Goal: Check status

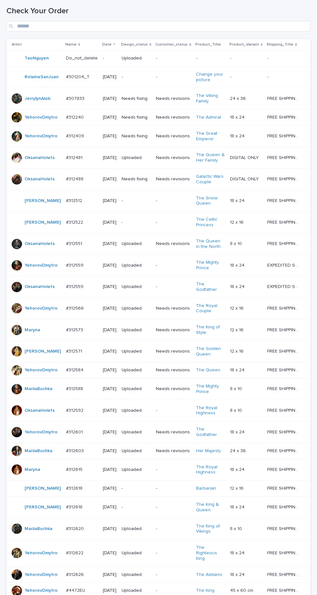
scroll to position [216, 0]
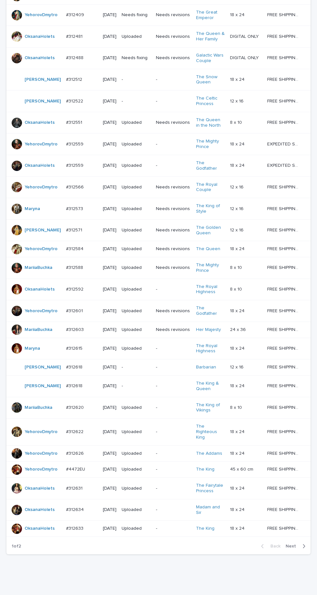
click at [302, 549] on icon "button" at bounding box center [303, 546] width 3 height 6
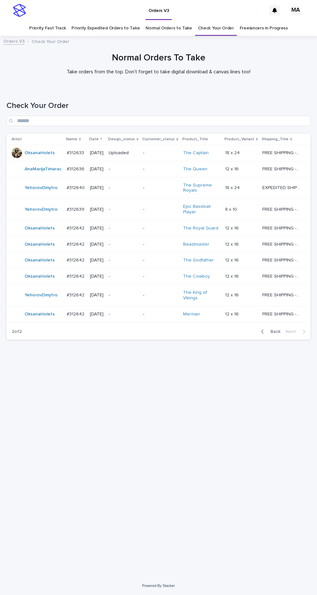
scroll to position [25, 0]
click at [138, 300] on div "-" at bounding box center [123, 295] width 29 height 11
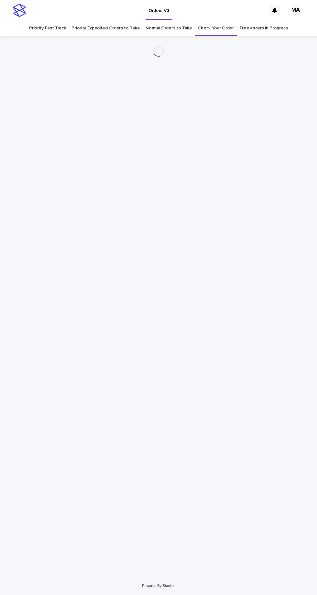
scroll to position [20, 0]
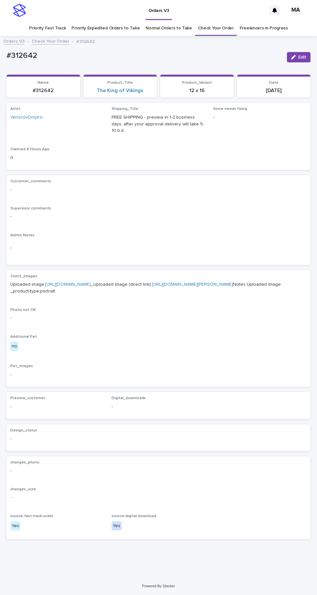
click at [91, 282] on link "[URL][DOMAIN_NAME]" at bounding box center [68, 284] width 46 height 5
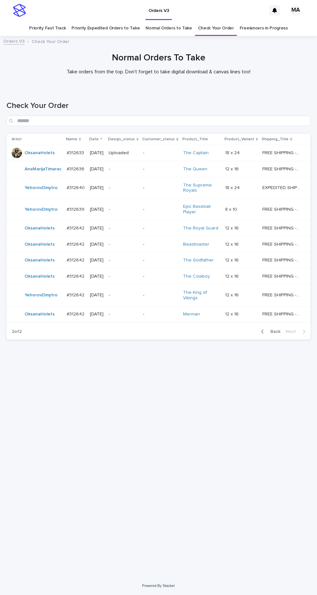
click at [138, 226] on p "-" at bounding box center [123, 228] width 29 height 5
click at [136, 245] on div "-" at bounding box center [123, 244] width 29 height 11
click at [138, 263] on p "-" at bounding box center [123, 259] width 29 height 5
click at [138, 279] on p "-" at bounding box center [123, 276] width 29 height 5
click at [138, 317] on p "-" at bounding box center [123, 313] width 29 height 5
